Goal: Information Seeking & Learning: Compare options

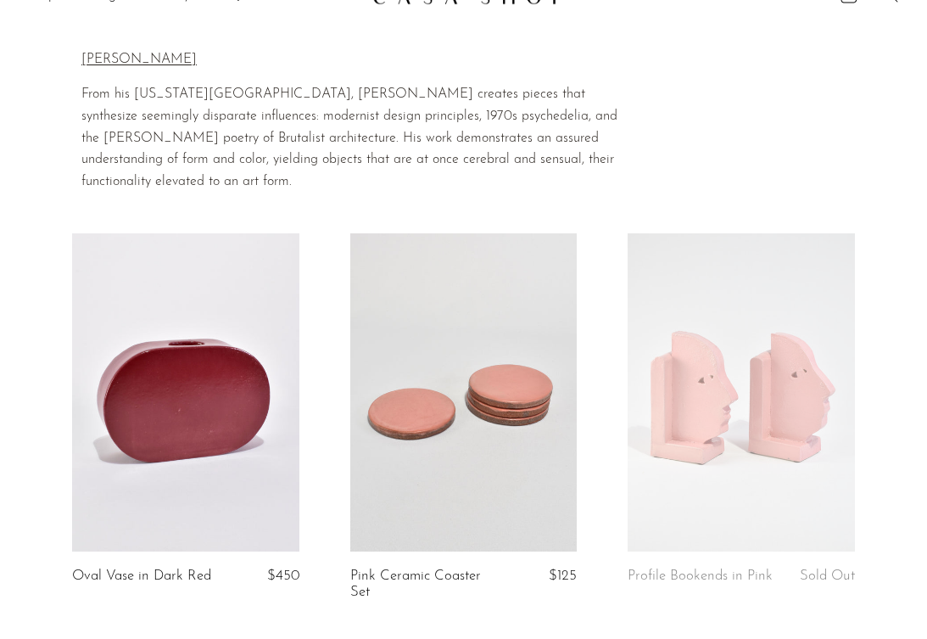
scroll to position [48, 0]
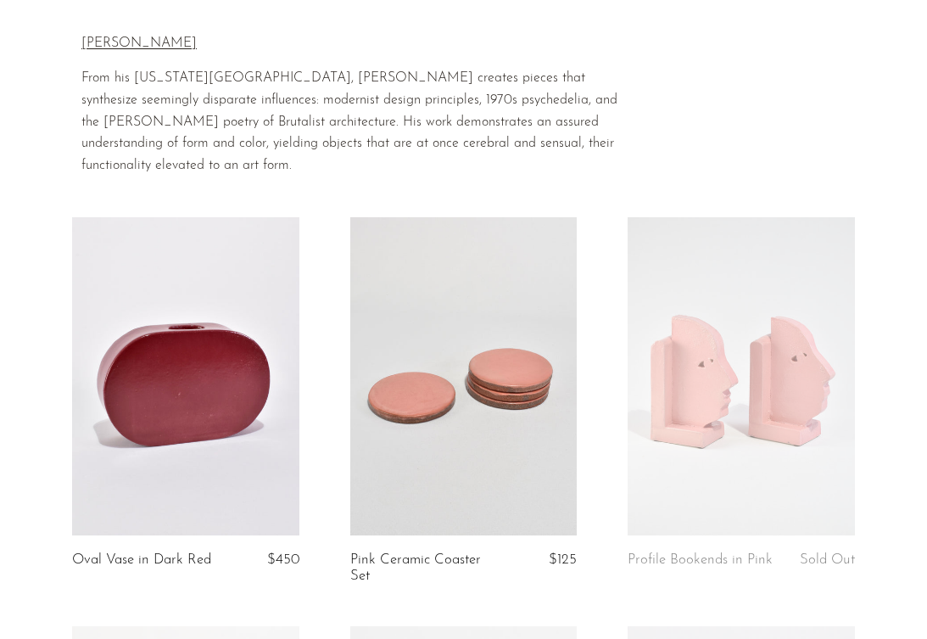
click at [482, 354] on link at bounding box center [463, 376] width 227 height 318
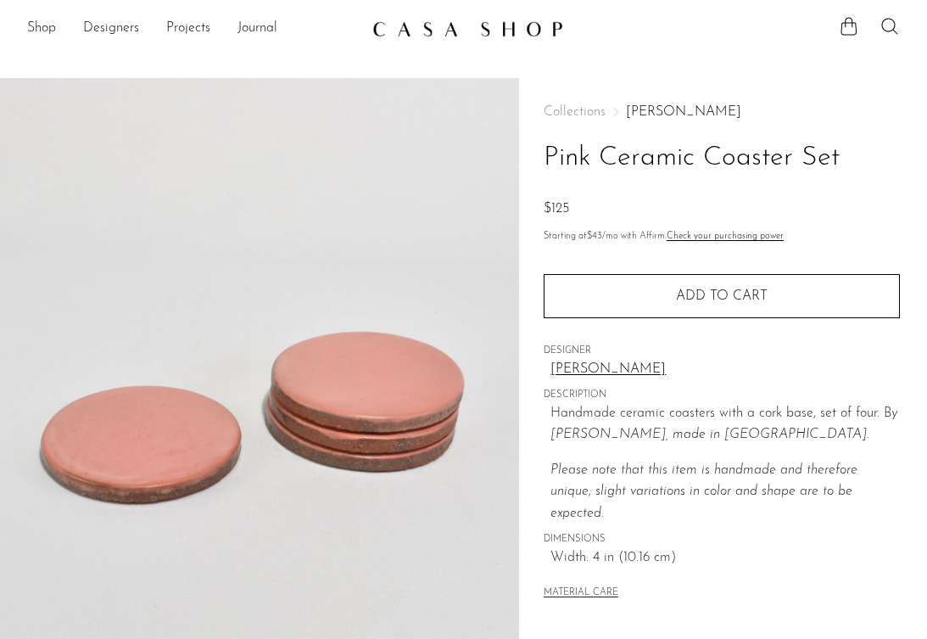
click at [252, 59] on main "Pink Ceramic Coaster Set $125" at bounding box center [463, 490] width 927 height 893
click at [434, 36] on img at bounding box center [467, 28] width 191 height 17
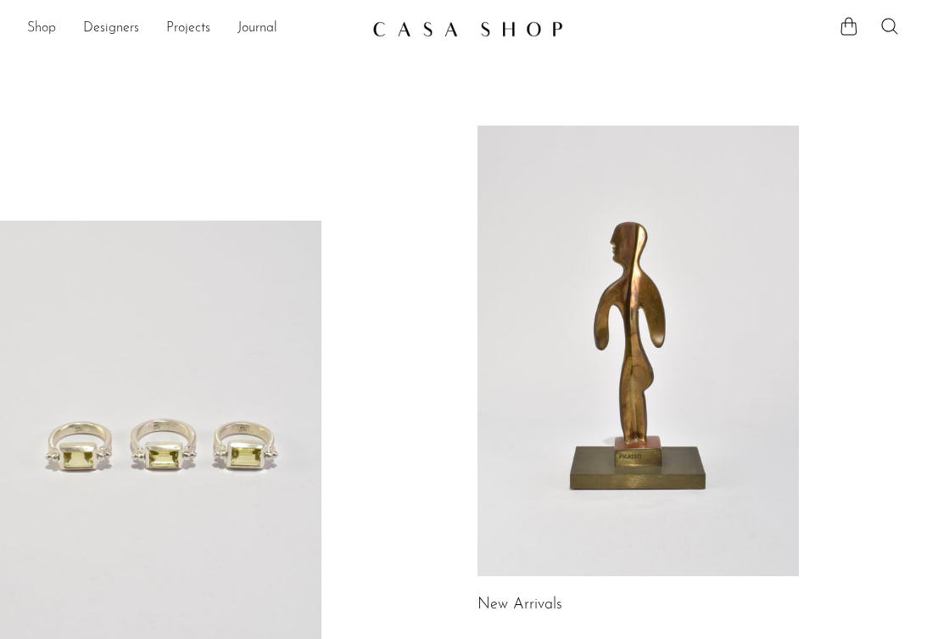
click at [40, 28] on link "Shop" at bounding box center [41, 29] width 29 height 22
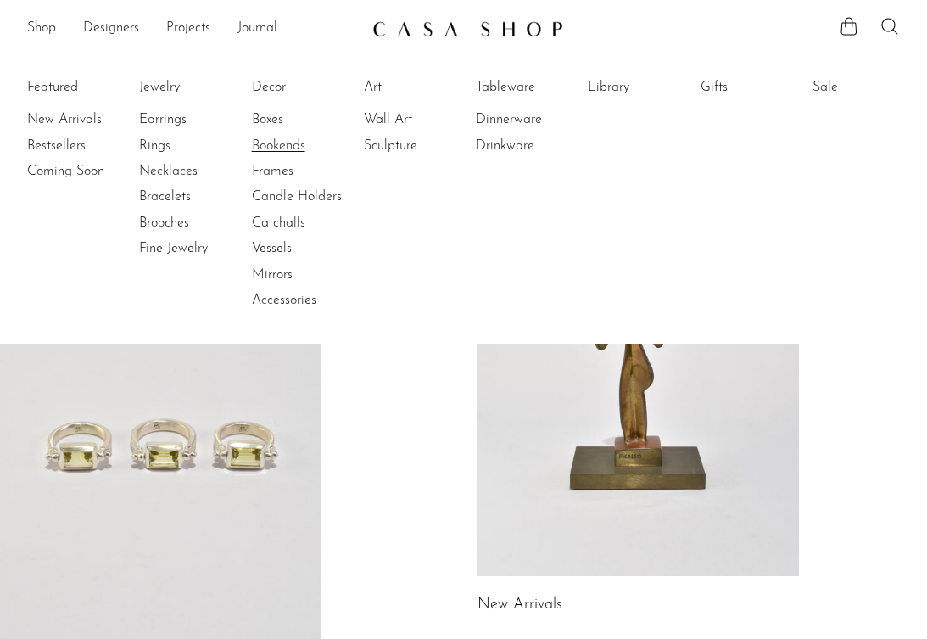
click at [290, 146] on link "Bookends" at bounding box center [315, 146] width 127 height 19
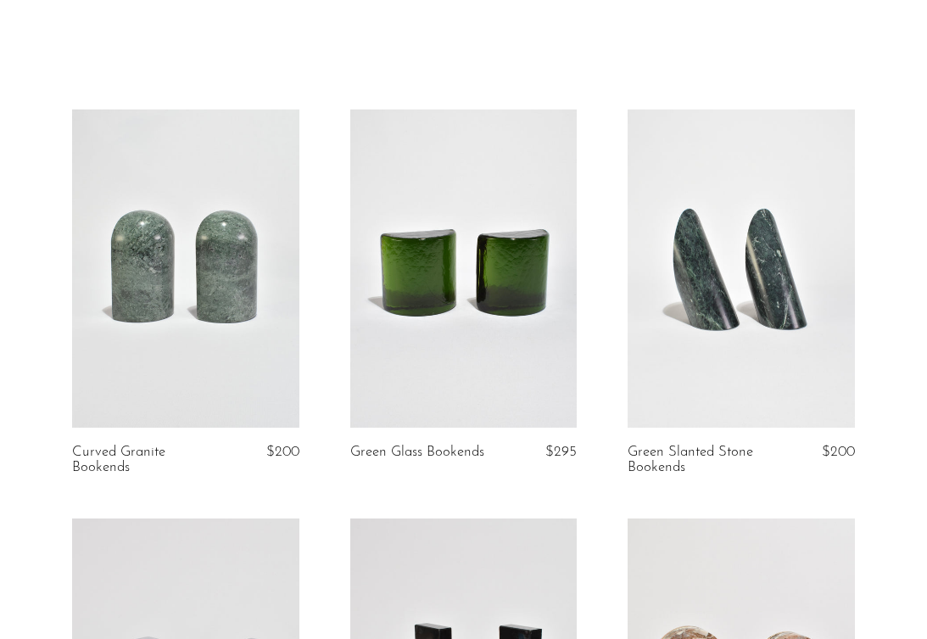
scroll to position [45, 0]
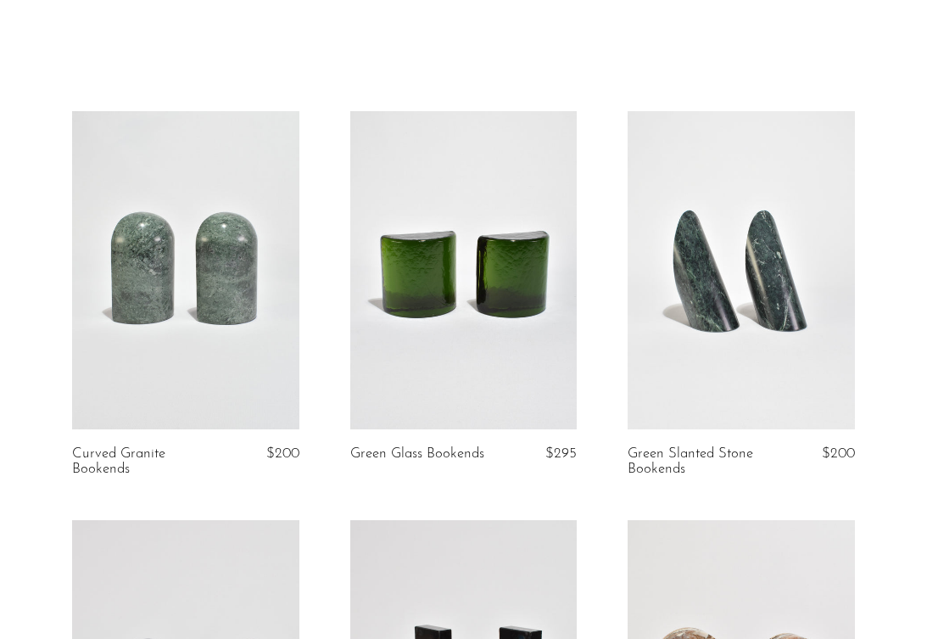
click at [475, 272] on link at bounding box center [463, 270] width 227 height 318
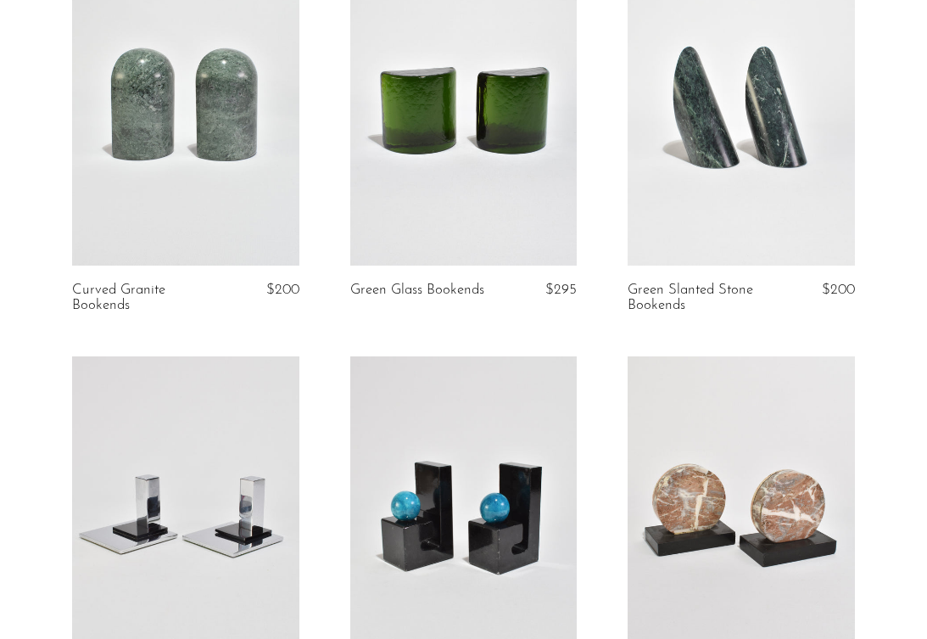
scroll to position [84, 0]
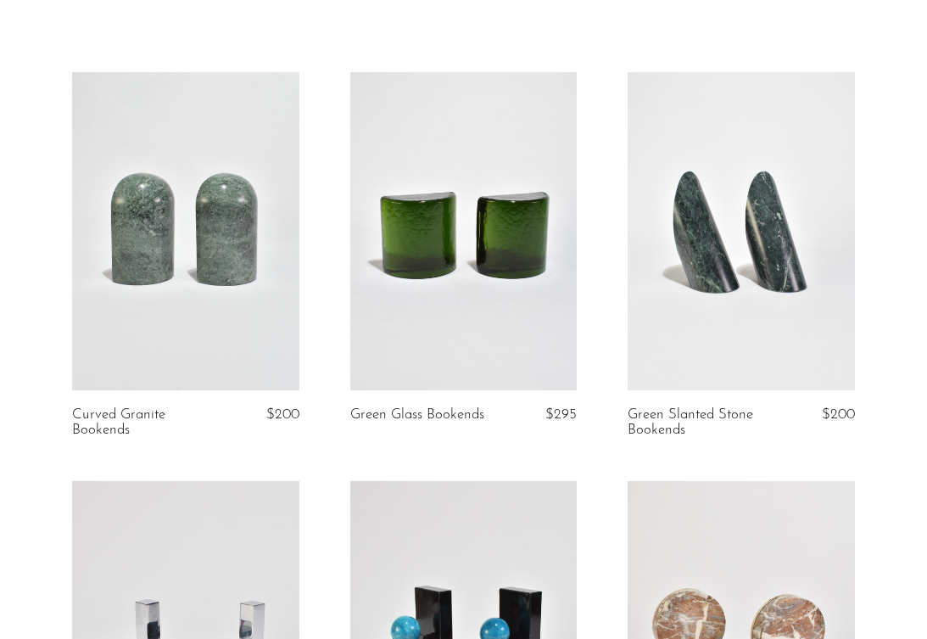
click at [232, 270] on link at bounding box center [185, 231] width 227 height 318
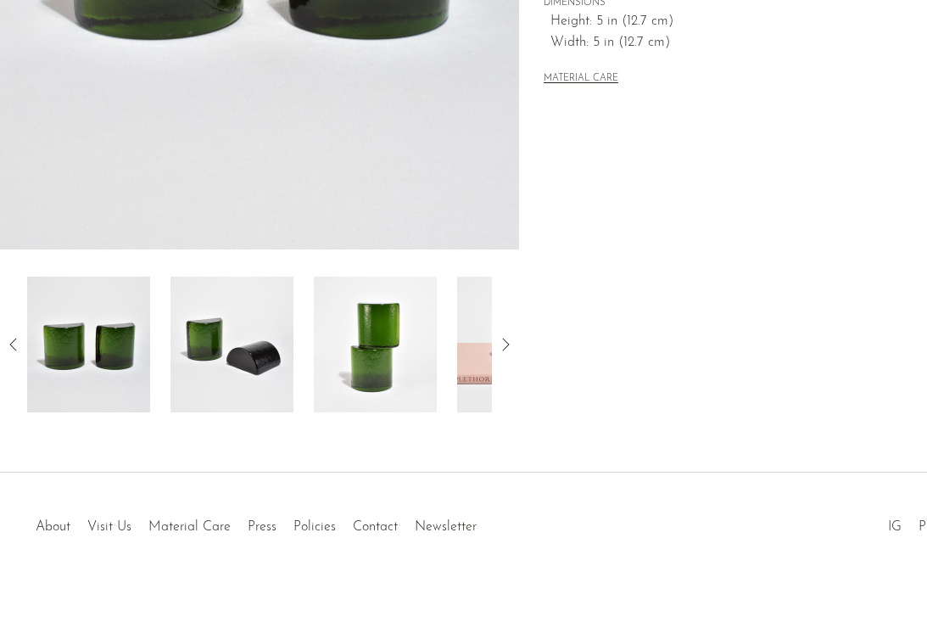
scroll to position [466, 0]
click at [500, 348] on icon at bounding box center [505, 343] width 20 height 20
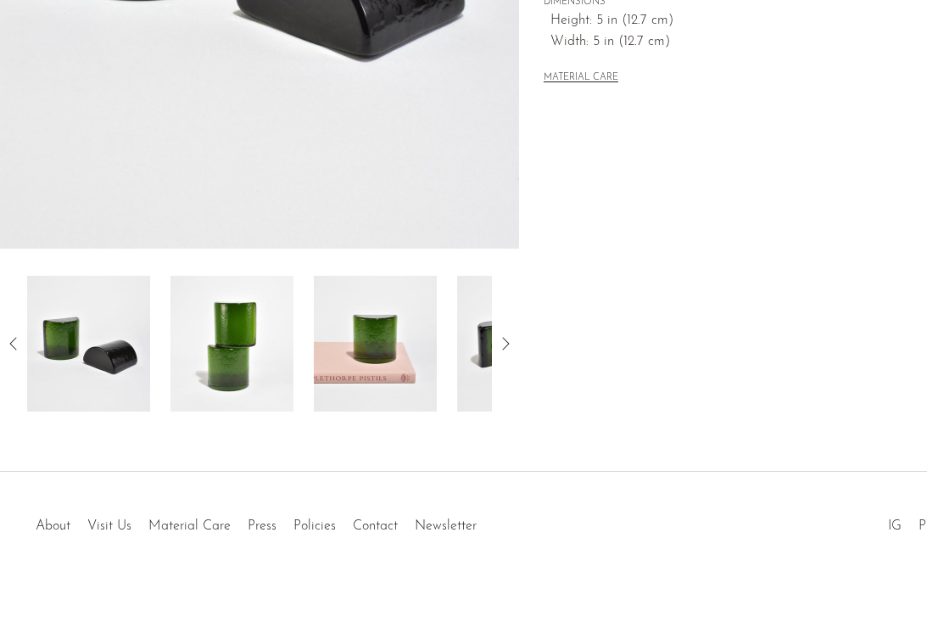
click at [500, 348] on icon at bounding box center [505, 343] width 20 height 20
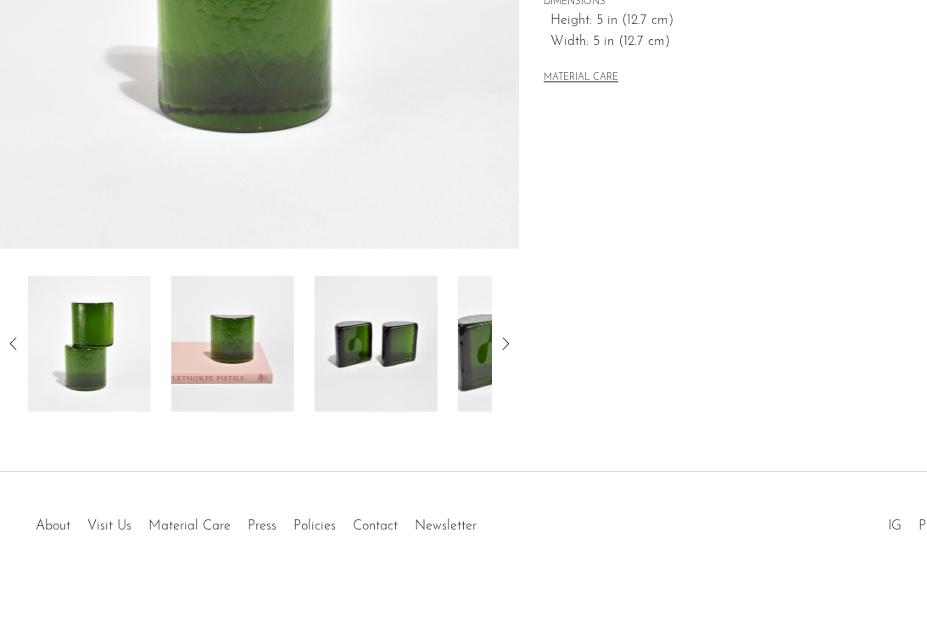
click at [500, 348] on icon at bounding box center [505, 343] width 20 height 20
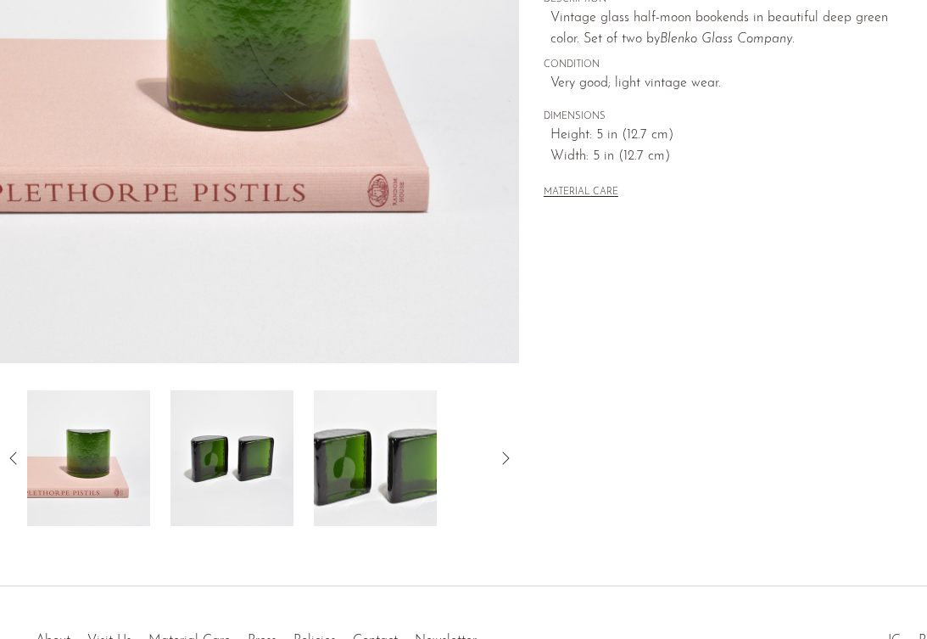
scroll to position [0, 0]
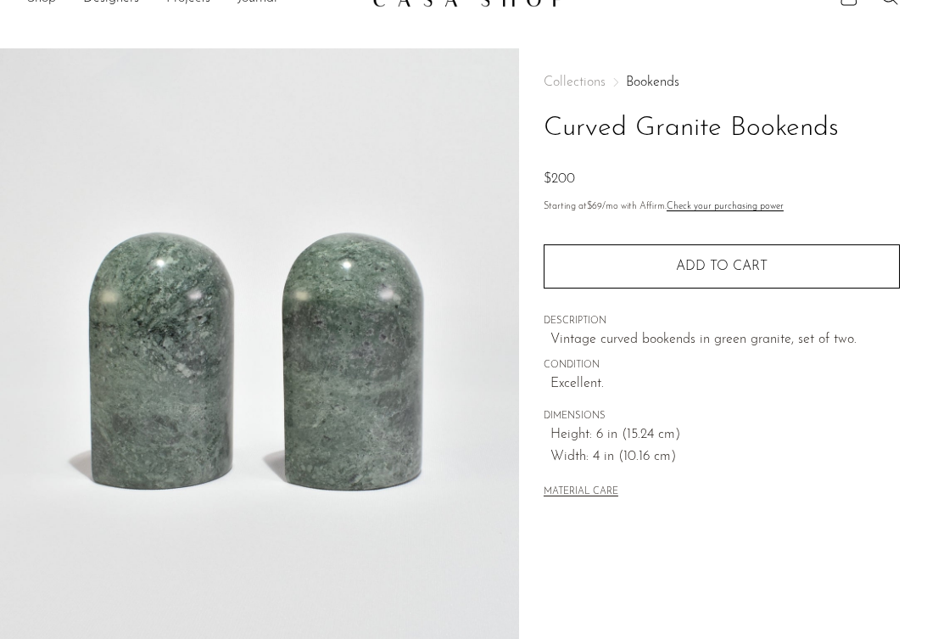
scroll to position [466, 0]
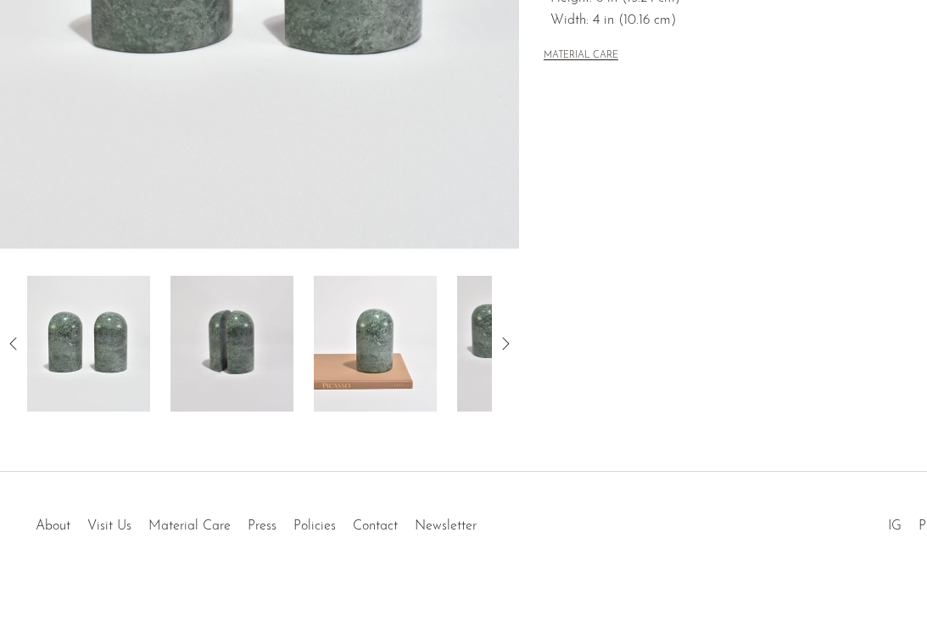
click at [266, 381] on img at bounding box center [232, 344] width 123 height 136
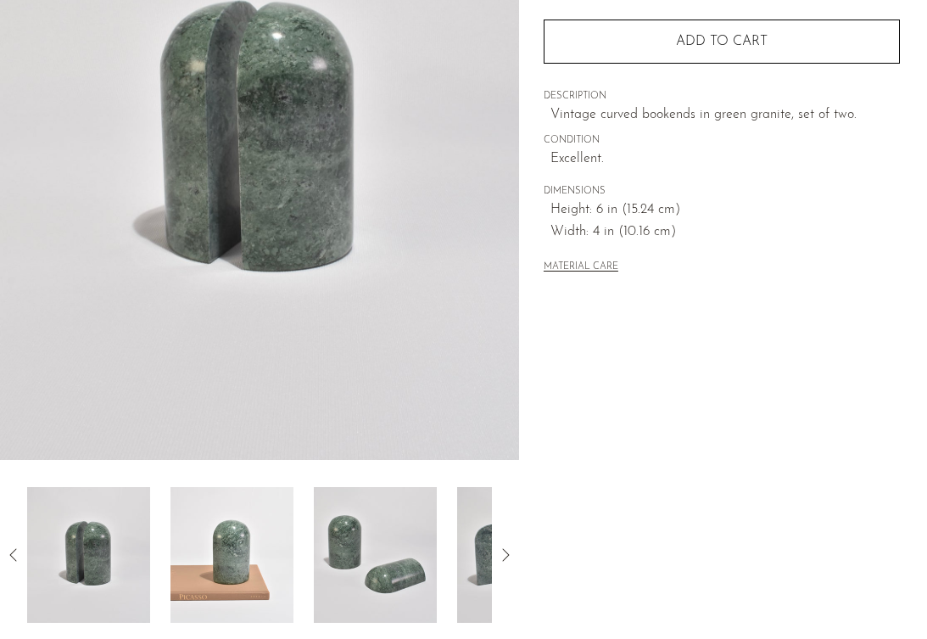
scroll to position [241, 0]
